Goal: Transaction & Acquisition: Purchase product/service

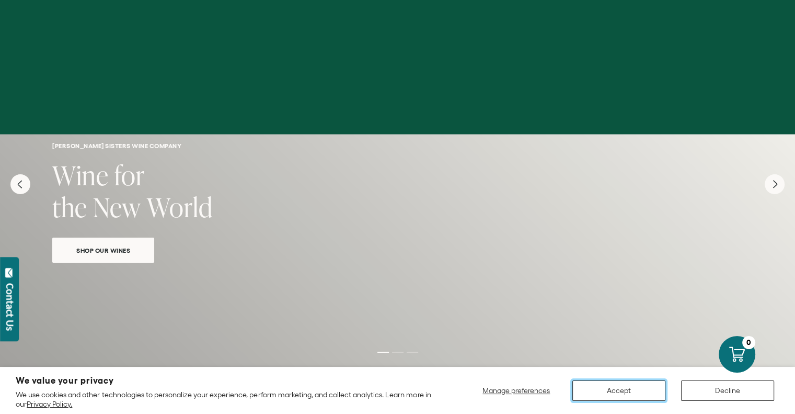
click at [642, 386] on button "Accept" at bounding box center [619, 390] width 93 height 20
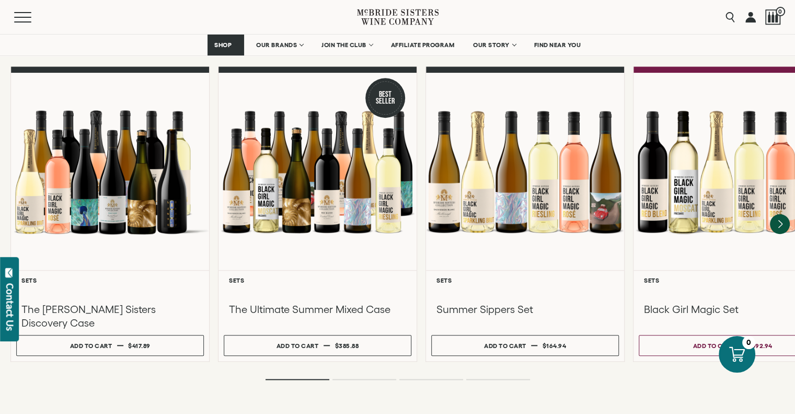
scroll to position [941, 0]
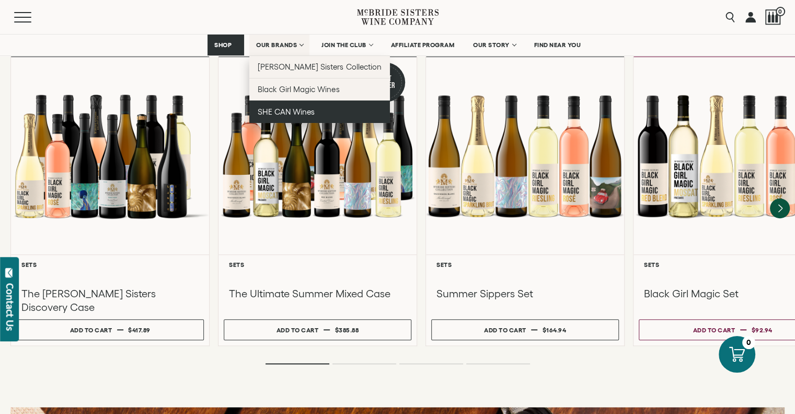
click at [292, 110] on span "SHE CAN Wines" at bounding box center [286, 111] width 57 height 9
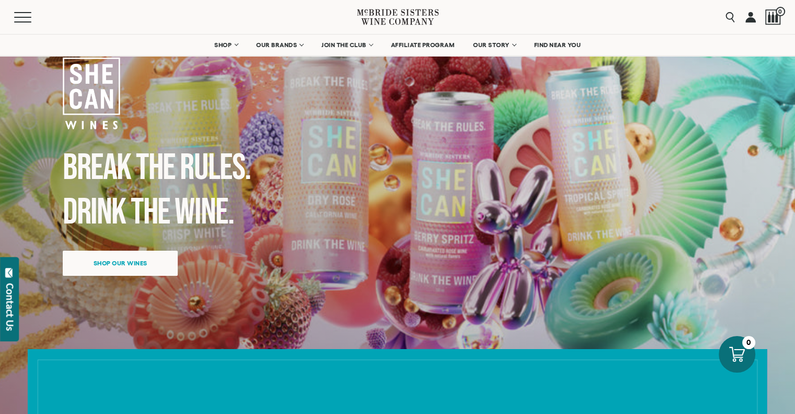
scroll to position [52, 0]
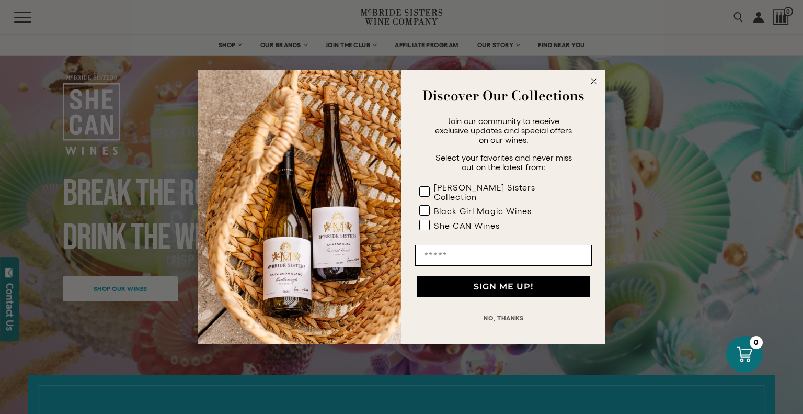
click at [594, 82] on circle "Close dialog" at bounding box center [594, 81] width 12 height 12
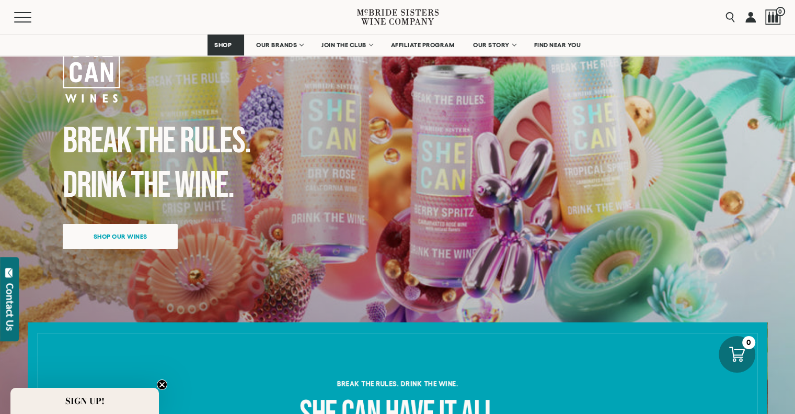
scroll to position [0, 0]
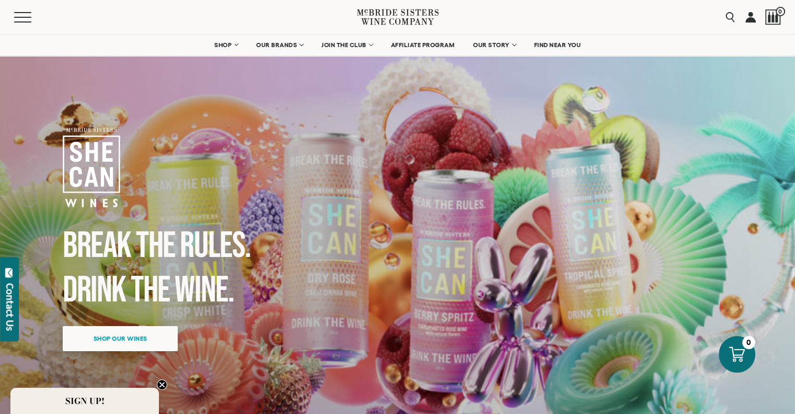
click at [139, 341] on span "Shop our wines" at bounding box center [120, 338] width 90 height 20
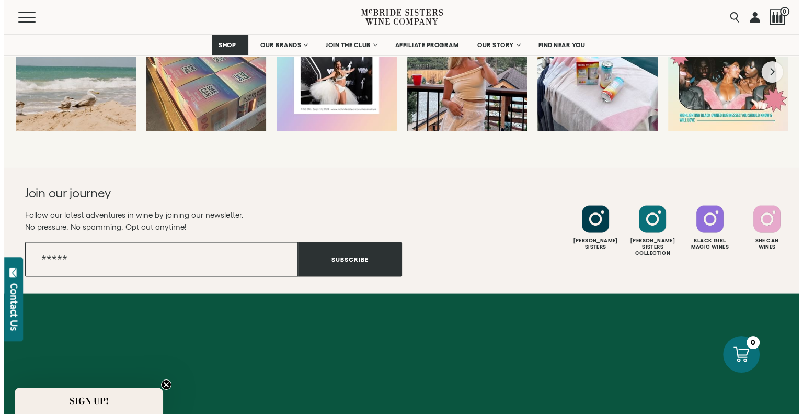
scroll to position [2068, 0]
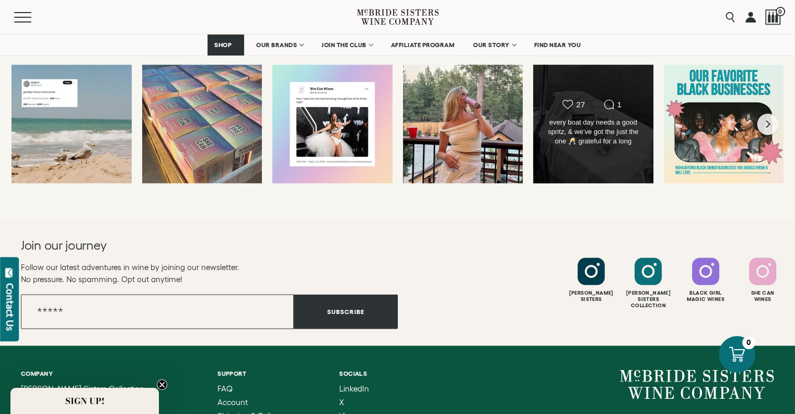
click at [579, 129] on div "every boat day needs a good spritz, & we’ve got the just the one 🥂 grateful for…" at bounding box center [593, 132] width 97 height 29
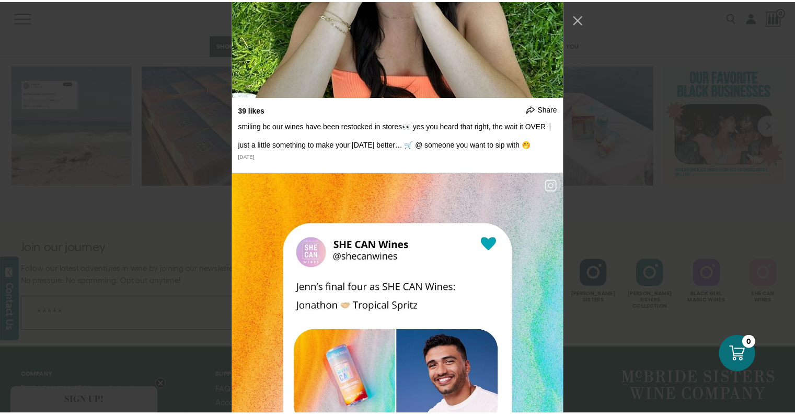
scroll to position [2353, 0]
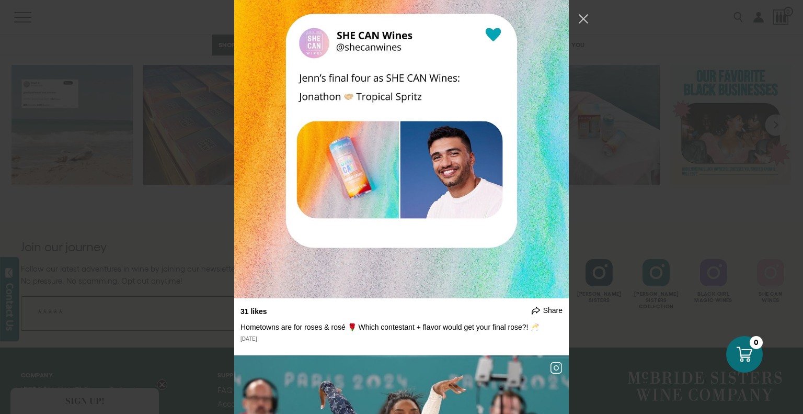
click at [195, 238] on div "undefined Share cue the tears... September 20, 2024" at bounding box center [401, 207] width 803 height 414
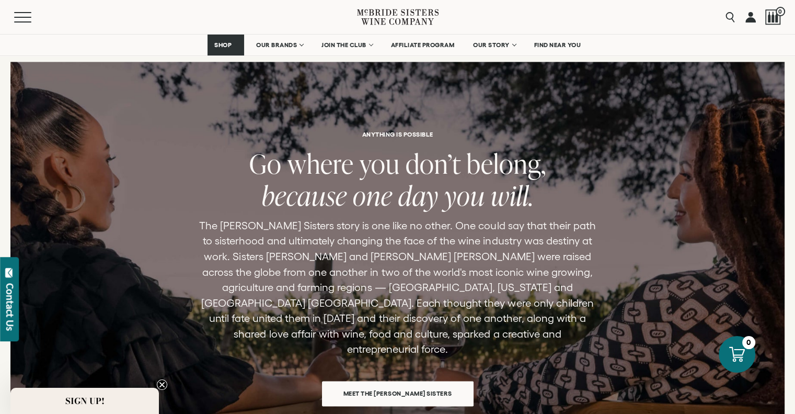
scroll to position [1284, 0]
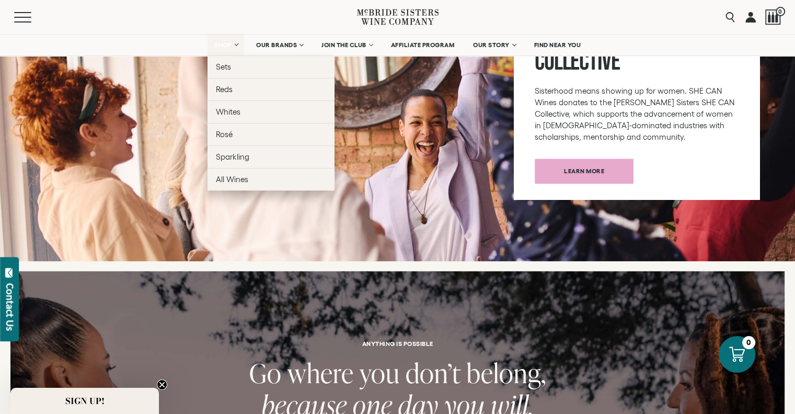
click at [218, 44] on span "SHOP" at bounding box center [223, 44] width 18 height 7
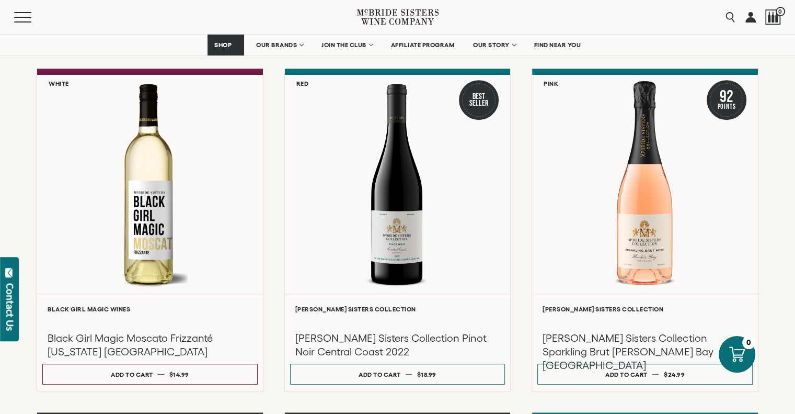
scroll to position [523, 0]
